Goal: Information Seeking & Learning: Learn about a topic

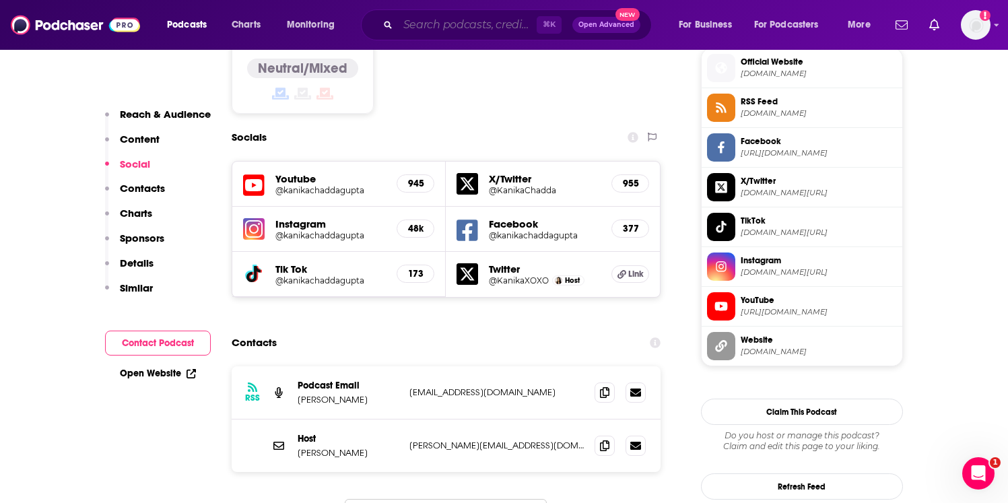
click at [401, 20] on input "Search podcasts, credits, & more..." at bounding box center [467, 25] width 139 height 22
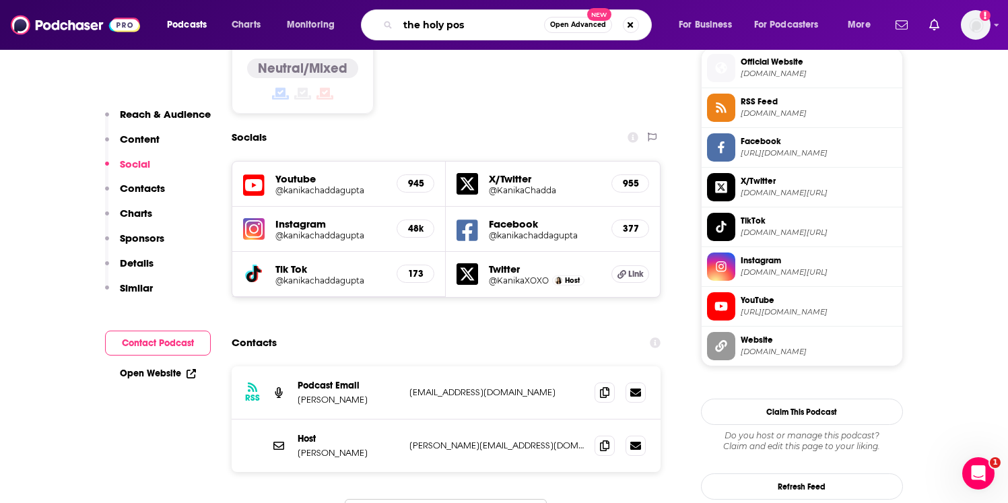
type input "the holy post"
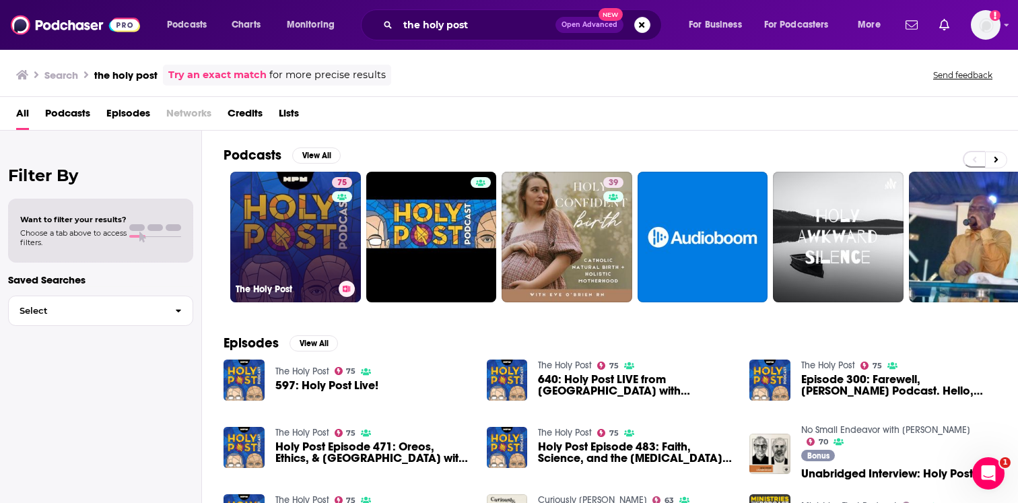
click at [286, 203] on link "75 The Holy Post" at bounding box center [295, 237] width 131 height 131
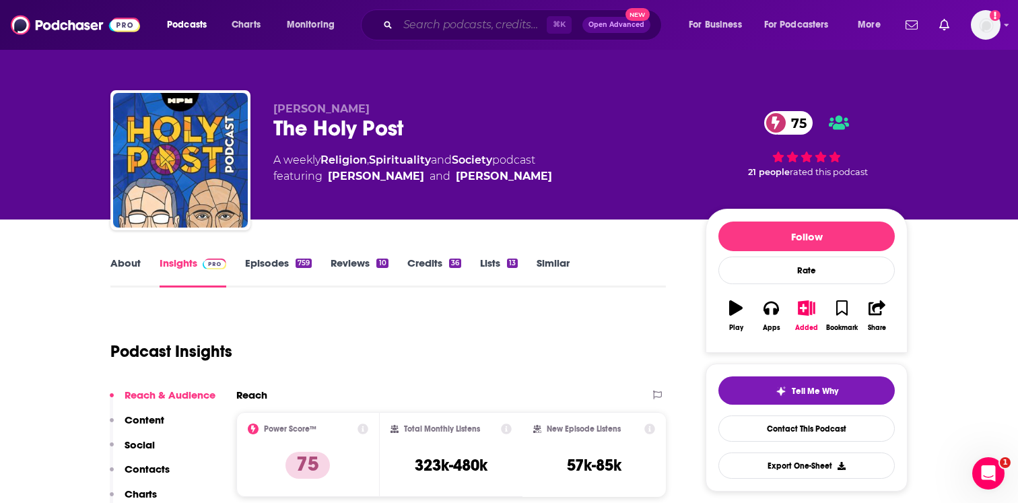
click at [466, 30] on input "Search podcasts, credits, & more..." at bounding box center [472, 25] width 149 height 22
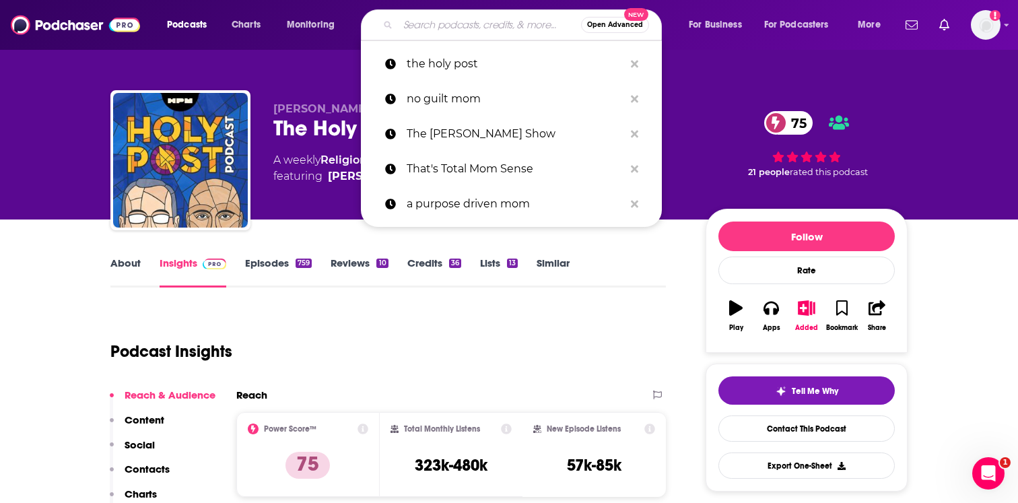
paste input "[PERSON_NAME]"
type input "[PERSON_NAME]"
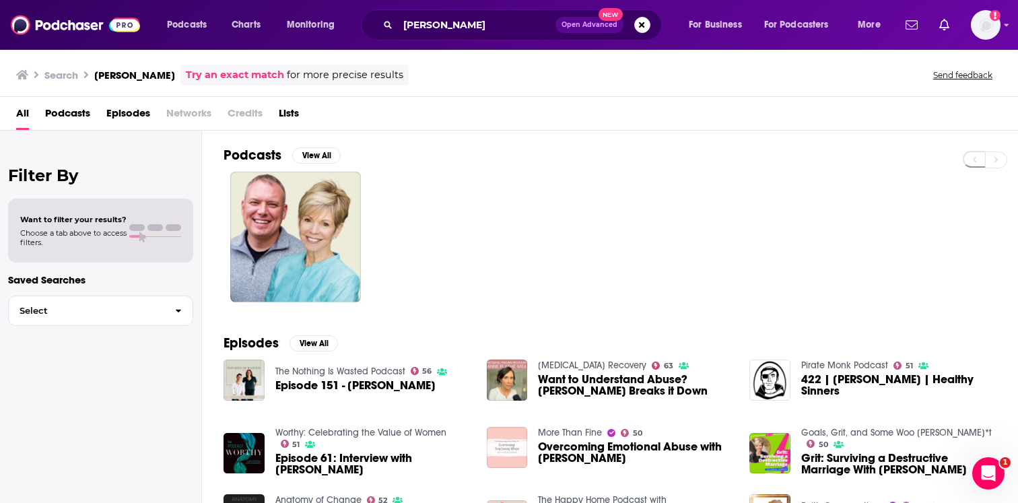
click at [971, 9] on div "Podcasts Charts Monitoring [PERSON_NAME] Open Advanced New For Business For Pod…" at bounding box center [509, 25] width 1018 height 50
click at [988, 25] on img "Logged in as EllaRoseMurphy" at bounding box center [986, 25] width 30 height 30
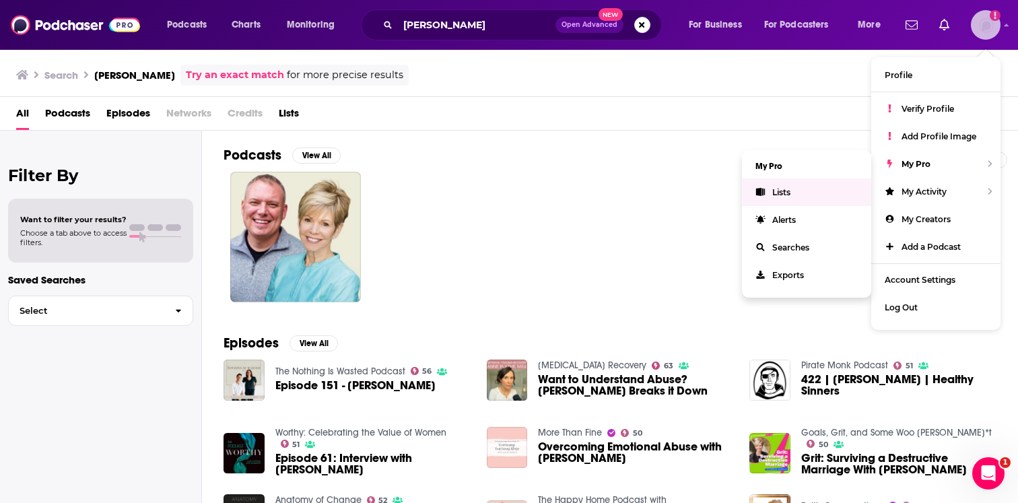
click at [826, 191] on link "Lists" at bounding box center [806, 192] width 129 height 28
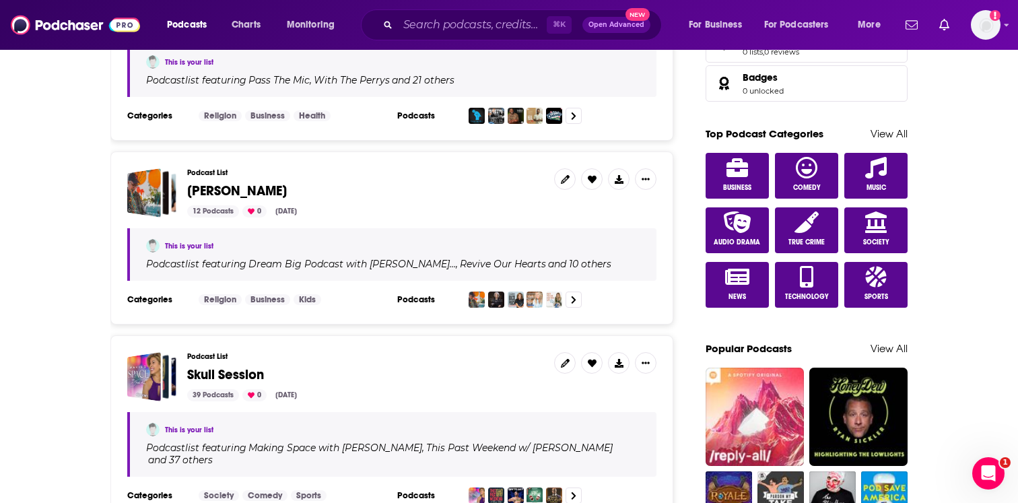
scroll to position [667, 0]
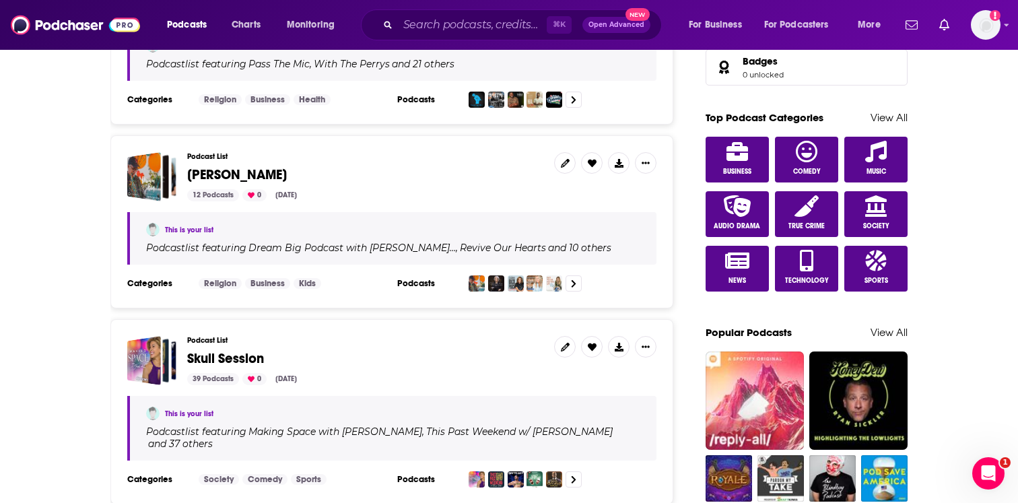
click at [219, 169] on span "[PERSON_NAME]" at bounding box center [237, 174] width 100 height 17
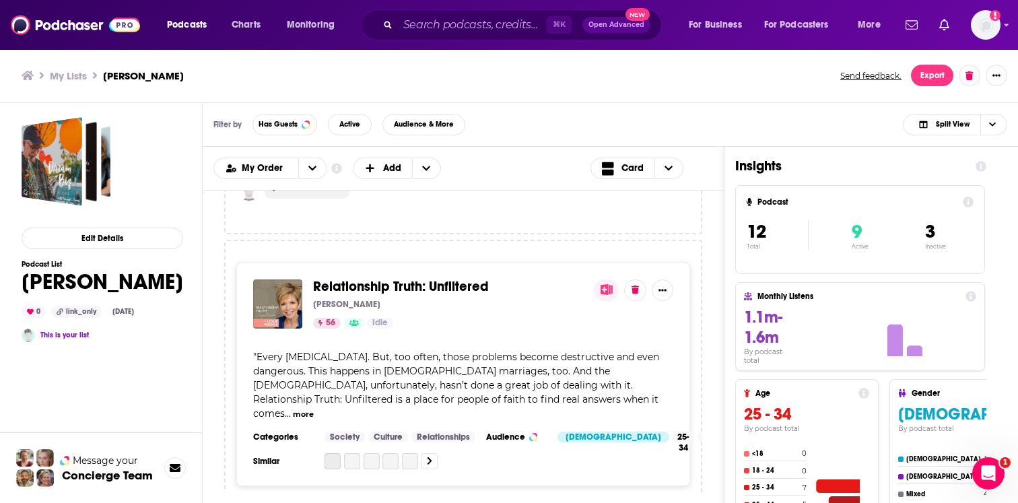
scroll to position [2939, 0]
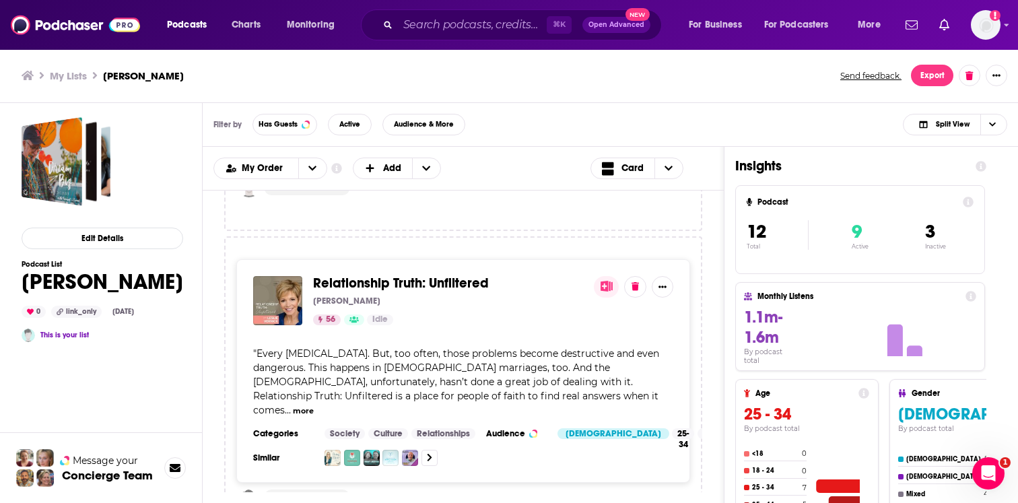
click at [365, 275] on span "Relationship Truth: Unfiltered" at bounding box center [401, 283] width 176 height 17
